Goal: Navigation & Orientation: Find specific page/section

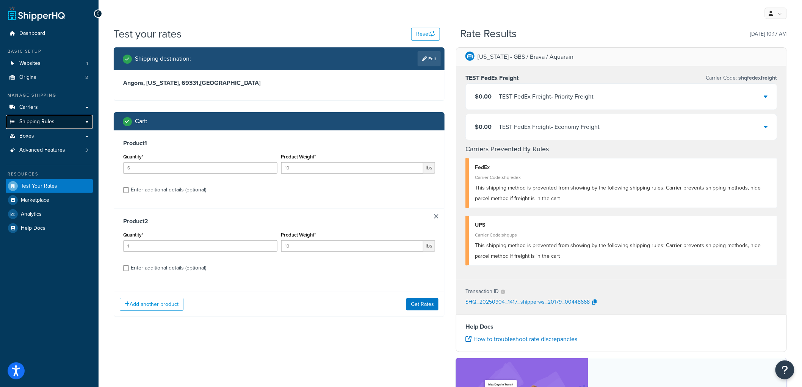
click at [48, 121] on span "Shipping Rules" at bounding box center [36, 122] width 35 height 6
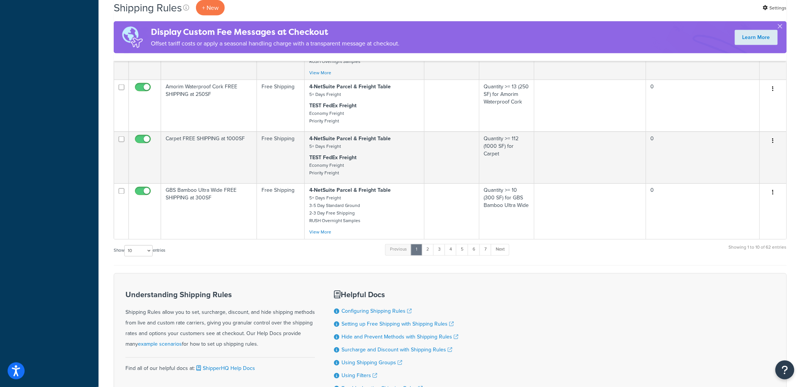
scroll to position [463, 0]
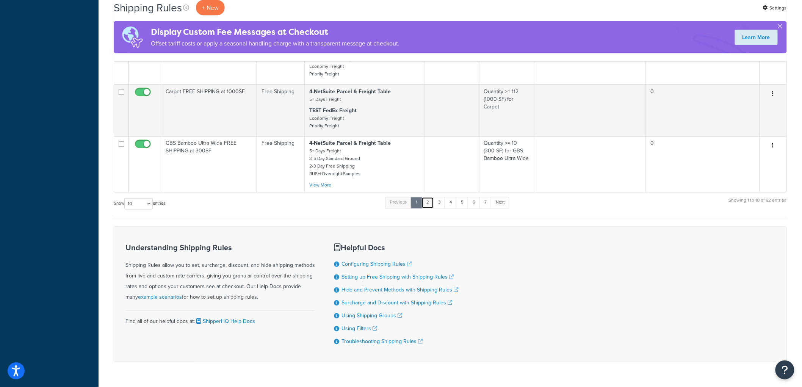
click at [429, 208] on link "2" at bounding box center [427, 202] width 13 height 11
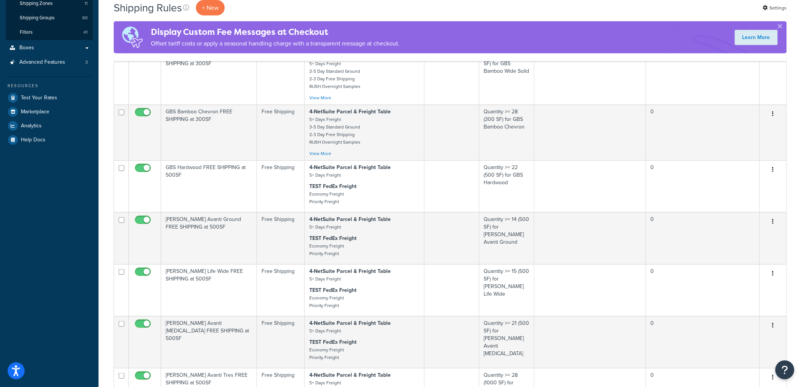
scroll to position [126, 0]
